Goal: Information Seeking & Learning: Learn about a topic

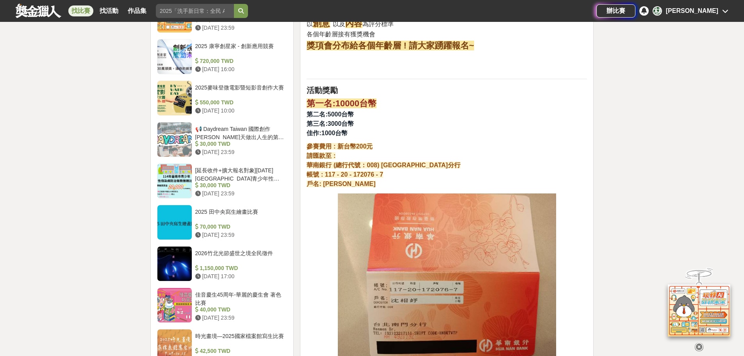
scroll to position [703, 0]
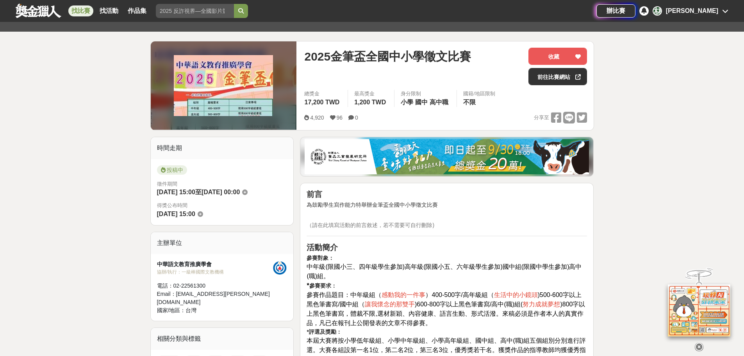
scroll to position [39, 0]
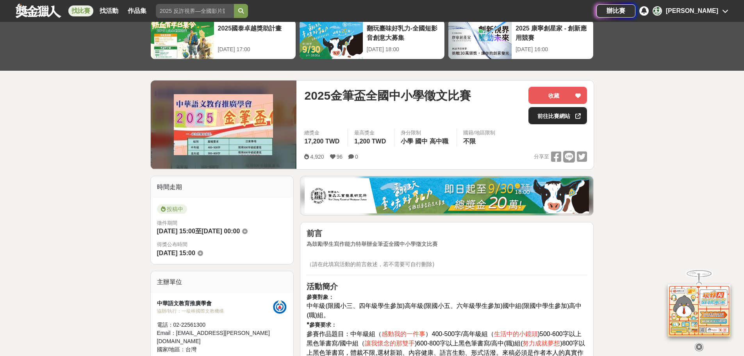
click at [540, 112] on link "前往比賽網站" at bounding box center [557, 115] width 59 height 17
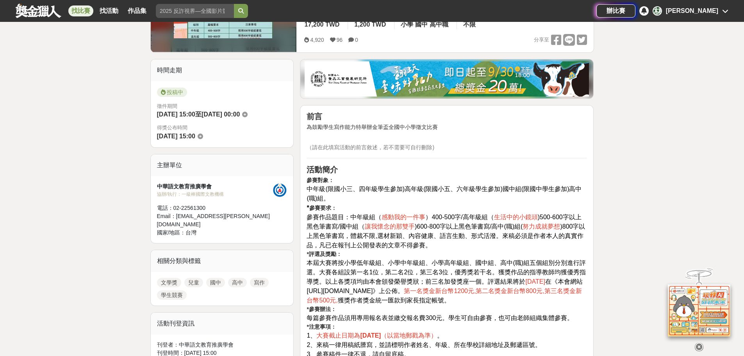
scroll to position [156, 0]
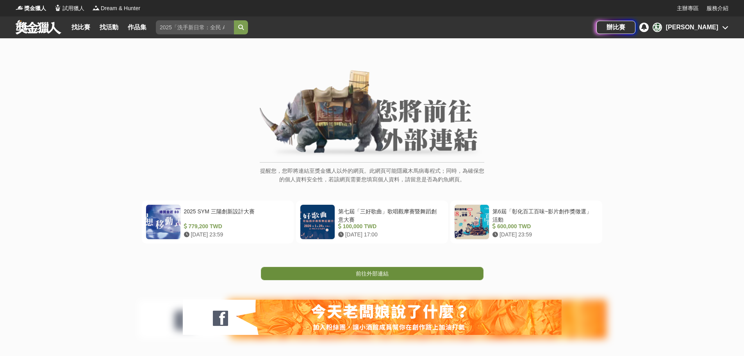
click at [363, 275] on span "前往外部連結" at bounding box center [372, 273] width 33 height 6
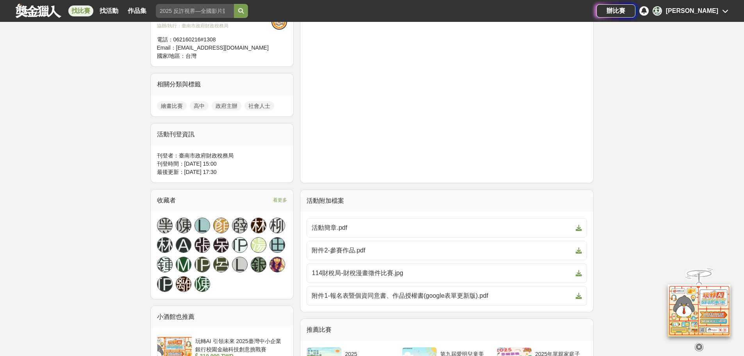
scroll to position [312, 0]
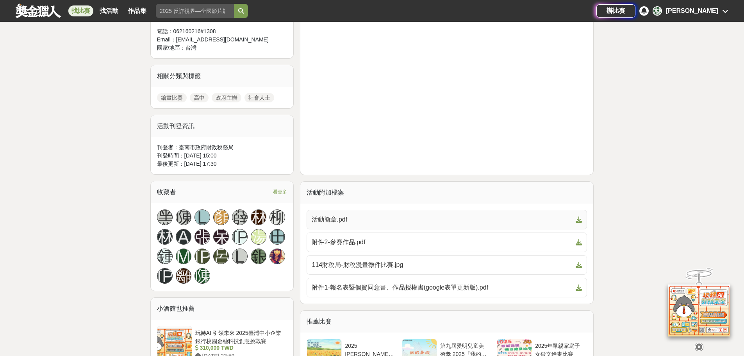
click at [324, 219] on span "活動簡章.pdf" at bounding box center [442, 219] width 261 height 9
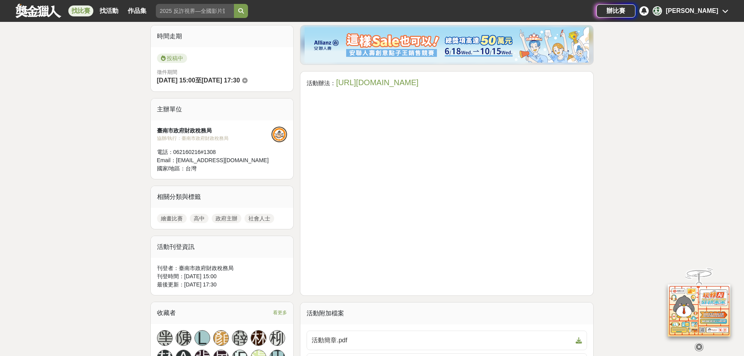
scroll to position [78, 0]
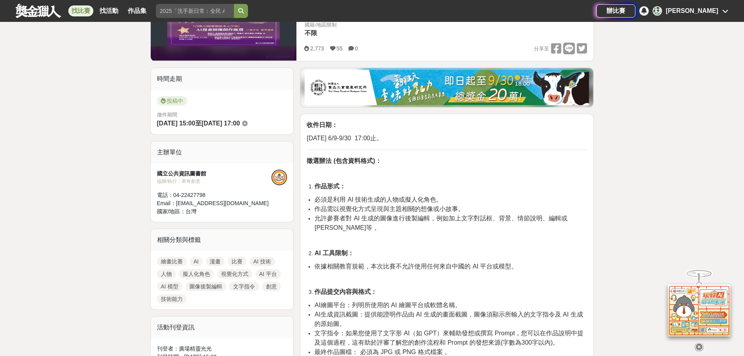
scroll to position [195, 0]
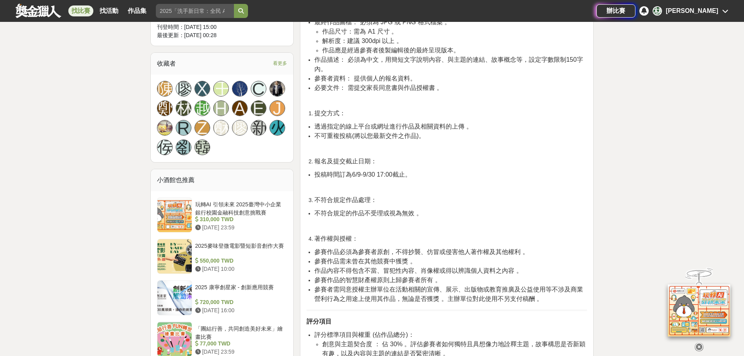
scroll to position [547, 0]
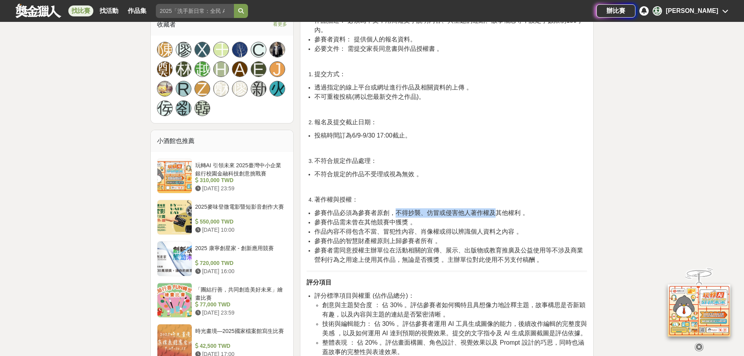
drag, startPoint x: 397, startPoint y: 186, endPoint x: 493, endPoint y: 185, distance: 96.1
click at [494, 209] on span "參賽作品必須為參賽者原創，不得抄襲、仿冒或侵害他人著作權及其他權利 。" at bounding box center [421, 212] width 214 height 7
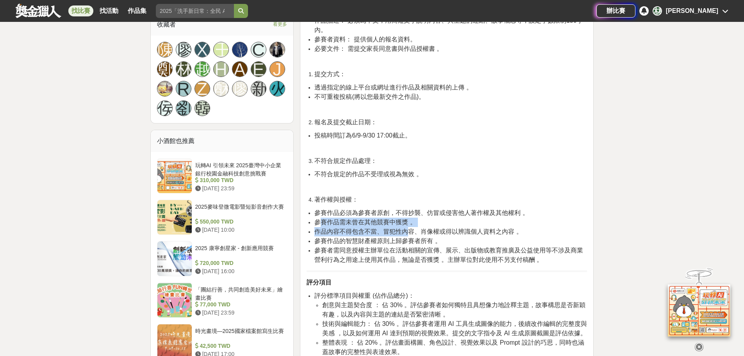
drag, startPoint x: 319, startPoint y: 194, endPoint x: 410, endPoint y: 198, distance: 91.5
click at [410, 208] on ul "參賽作品必須為參賽者原創，不得抄襲、仿冒或侵害他人著作權及其他權利 。 參賽作品需未曾在其他競賽中獲獎 。 作品內容不得包含不當、冒犯性內容、肖像權或得以辨識…" at bounding box center [447, 236] width 280 height 56
click at [364, 237] on span "參賽作品的智慧財產權原則上歸參賽者所有 。" at bounding box center [377, 240] width 127 height 7
drag, startPoint x: 316, startPoint y: 204, endPoint x: 480, endPoint y: 202, distance: 163.6
click at [480, 228] on span "作品內容不得包含不當、冒犯性內容、肖像權或得以辨識個人資料之內容 。" at bounding box center [418, 231] width 208 height 7
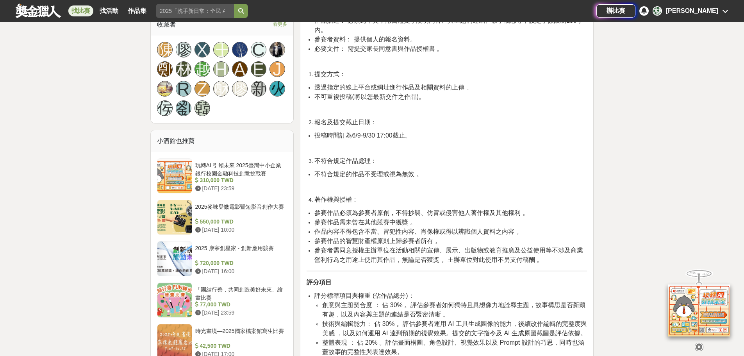
click at [387, 247] on span "參賽者需同意授權主辦單位在活動相關的宣傳、展示、出版物或教育推廣及公益使用等不涉及商業營利行為之用途上使用其作品，無論是否獲獎 。主辦單位對此使用不另支付稿酬…" at bounding box center [448, 255] width 269 height 16
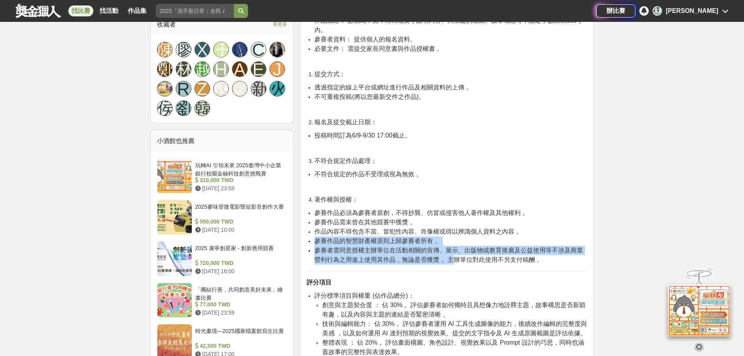
drag, startPoint x: 316, startPoint y: 213, endPoint x: 444, endPoint y: 231, distance: 128.9
click at [454, 228] on ul "參賽作品必須為參賽者原創，不得抄襲、仿冒或侵害他人著作權及其他權利 。 參賽作品需未曾在其他競賽中獲獎 。 作品內容不得包含不當、冒犯性內容、肖像權或得以辨識…" at bounding box center [447, 236] width 280 height 56
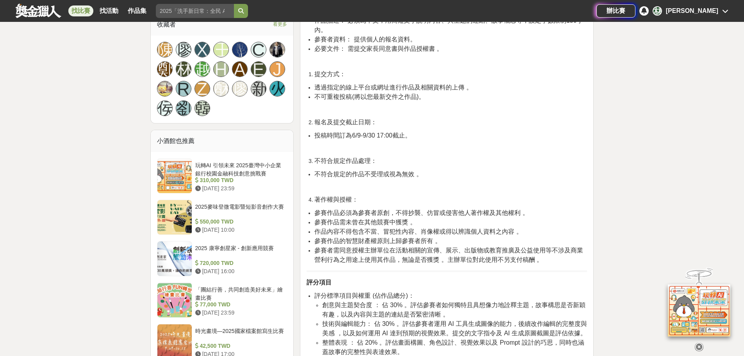
click at [349, 228] on span "作品內容不得包含不當、冒犯性內容、肖像權或得以辨識個人資料之內容 。" at bounding box center [418, 231] width 208 height 7
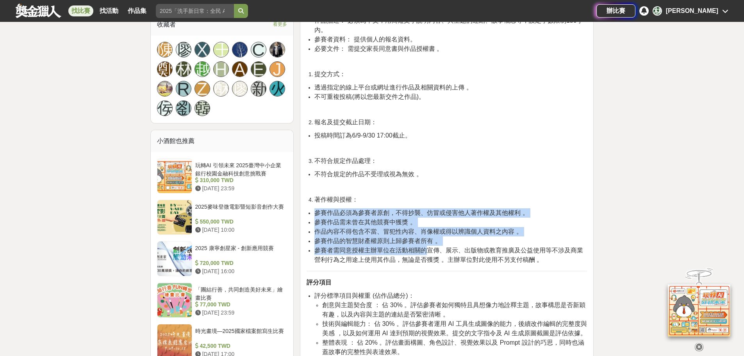
drag, startPoint x: 314, startPoint y: 183, endPoint x: 426, endPoint y: 225, distance: 119.5
click at [426, 225] on ul "參賽作品必須為參賽者原創，不得抄襲、仿冒或侵害他人著作權及其他權利 。 參賽作品需未曾在其他競賽中獲獎 。 作品內容不得包含不當、冒犯性內容、肖像權或得以辨識…" at bounding box center [447, 236] width 280 height 56
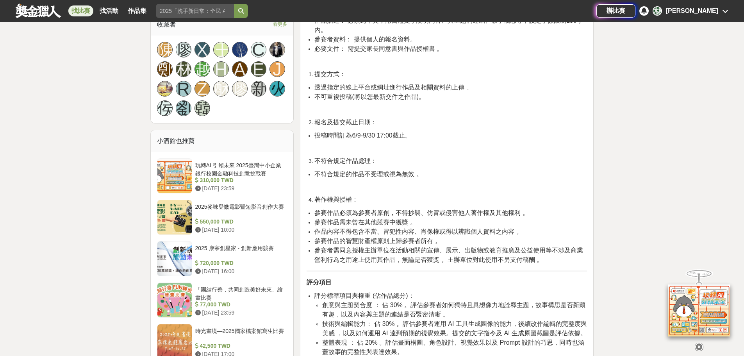
click at [421, 247] on span "參賽者需同意授權主辦單位在活動相關的宣傳、展示、出版物或教育推廣及公益使用等不涉及商業營利行為之用途上使用其作品，無論是否獲獎 。主辦單位對此使用不另支付稿酬…" at bounding box center [448, 255] width 269 height 16
drag, startPoint x: 327, startPoint y: 204, endPoint x: 364, endPoint y: 211, distance: 37.8
click at [374, 228] on span "作品內容不得包含不當、冒犯性內容、肖像權或得以辨識個人資料之內容 。" at bounding box center [418, 231] width 208 height 7
drag, startPoint x: 323, startPoint y: 212, endPoint x: 443, endPoint y: 212, distance: 120.3
click at [443, 236] on li "參賽作品的智慧財產權原則上歸參賽者所有 。" at bounding box center [450, 240] width 273 height 9
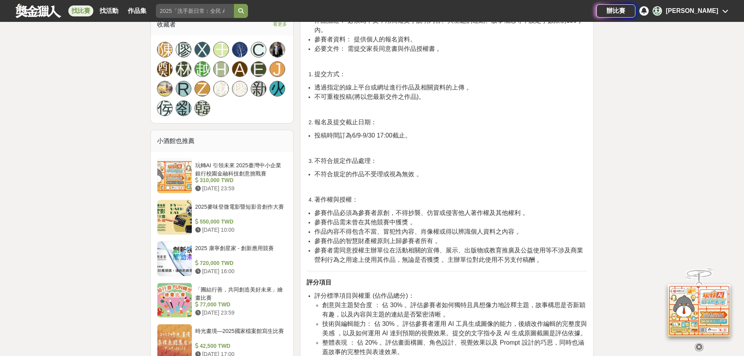
click at [320, 228] on span "作品內容不得包含不當、冒犯性內容、肖像權或得以辨識個人資料之內容 。" at bounding box center [418, 231] width 208 height 7
drag, startPoint x: 316, startPoint y: 194, endPoint x: 416, endPoint y: 195, distance: 99.6
click at [416, 219] on span "參賽作品需未曾在其他競賽中獲獎 。" at bounding box center [365, 222] width 102 height 7
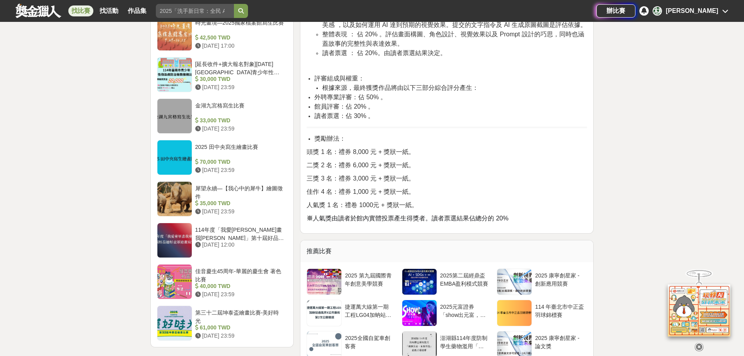
scroll to position [859, 0]
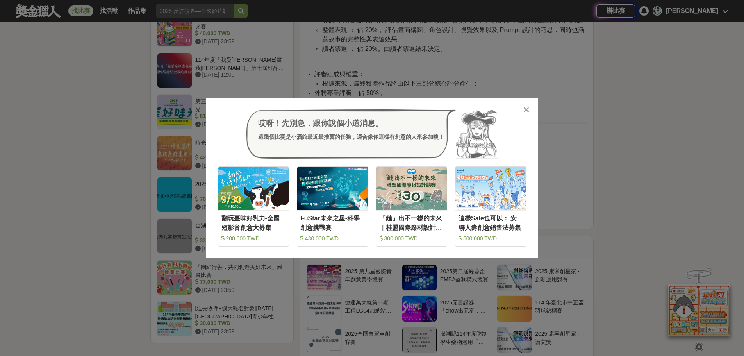
click at [524, 109] on icon at bounding box center [526, 110] width 6 height 8
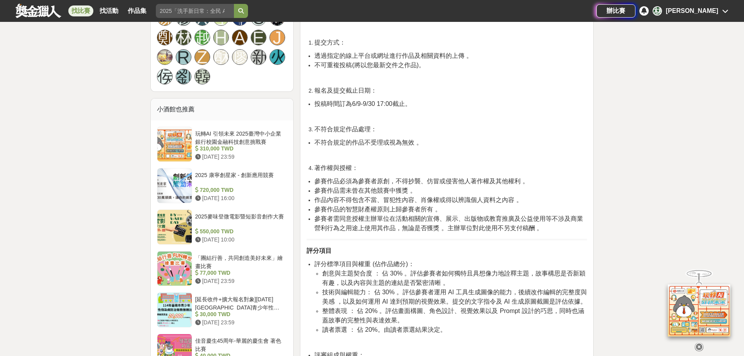
scroll to position [586, 0]
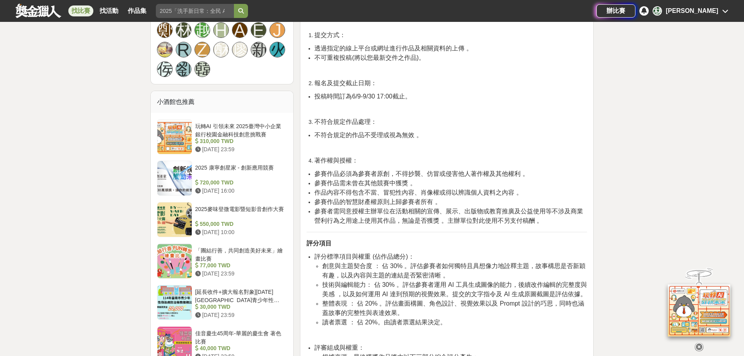
click at [122, 71] on div "大家都在看 2025國泰卓越獎助計畫 2025-09-26 17:00 2025 康寧創星家 - 創新應用競賽 2025-10-17 16:00 翻玩臺味好乳…" at bounding box center [372, 166] width 744 height 1426
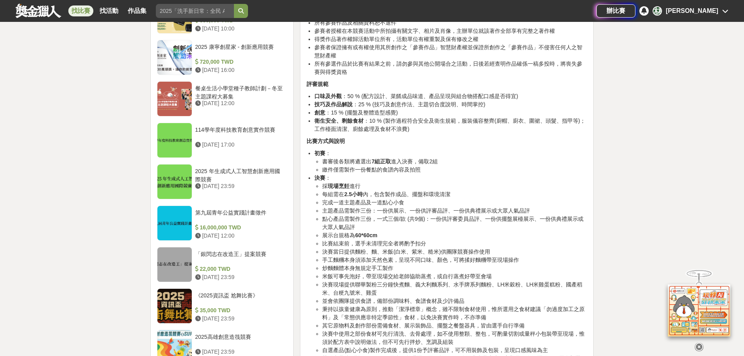
scroll to position [703, 0]
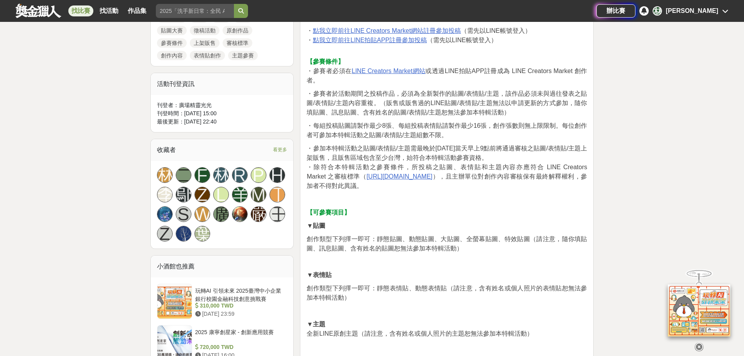
scroll to position [390, 0]
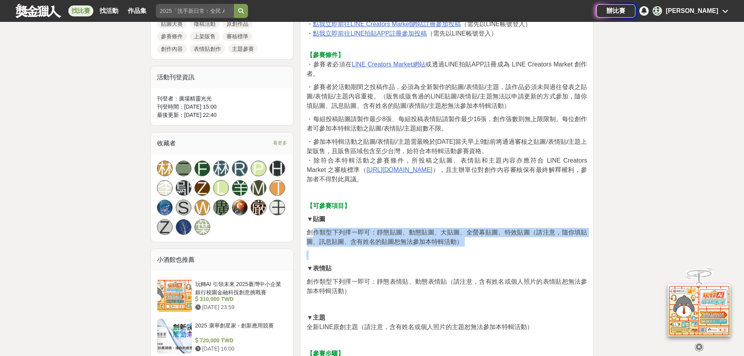
drag, startPoint x: 312, startPoint y: 235, endPoint x: 497, endPoint y: 256, distance: 185.9
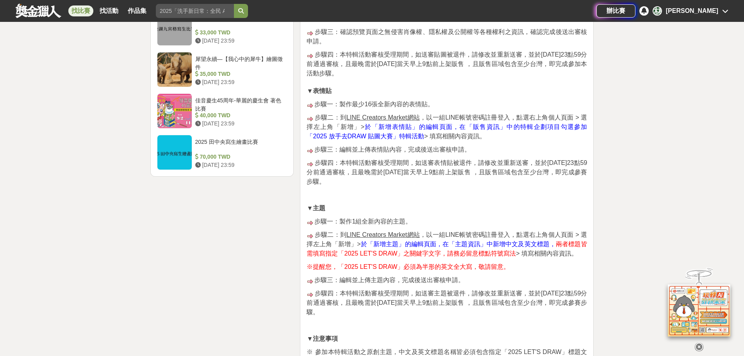
scroll to position [898, 0]
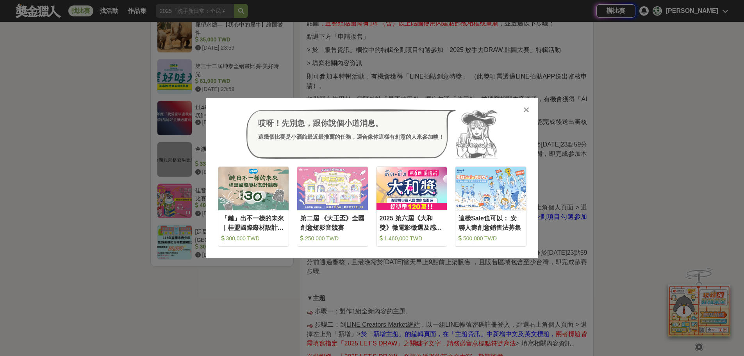
click at [692, 105] on div "哎呀！先別急，跟你說個小道消息。 這幾個比賽是小酒館最近最推薦的任務，適合像你這樣有創意的人來參加噢！ 收藏 「鏈」出不一樣的未來｜桂盟國際廢材設計競賽 30…" at bounding box center [372, 178] width 744 height 356
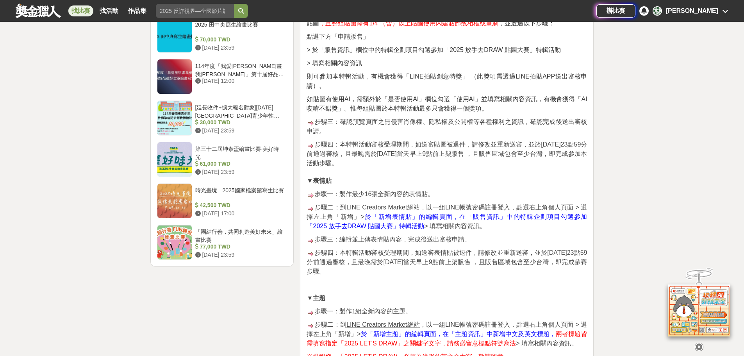
click at [478, 145] on span "步驟四：本特輯活動審核受理期間，如送審貼圖被退件，請修改並重新送審，並於[DATE]23點59分前通過審核，且最晚需於[DATE]當天早上9點前上架販售 ，且…" at bounding box center [447, 153] width 280 height 25
